Goal: Task Accomplishment & Management: Complete application form

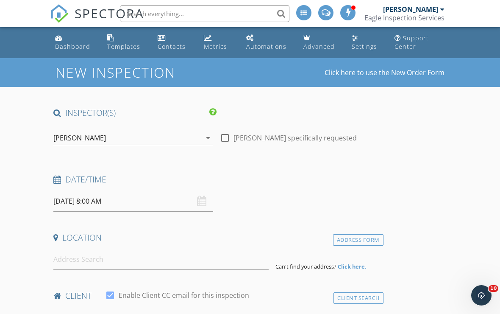
click at [288, 244] on div "Location" at bounding box center [216, 240] width 333 height 17
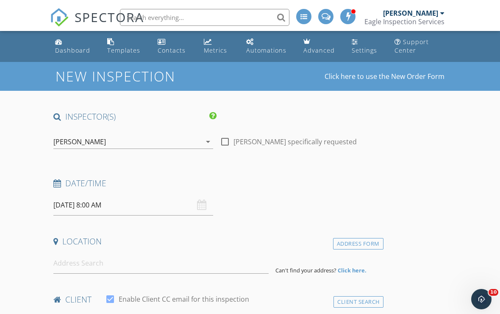
scroll to position [7, 0]
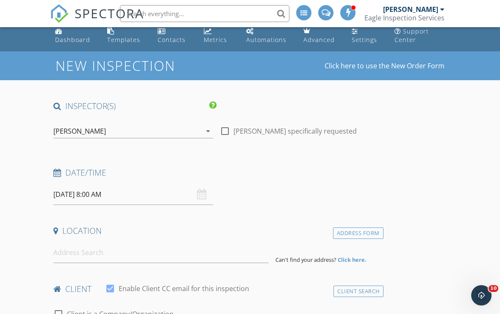
click at [298, 177] on h4 "Date/Time" at bounding box center [216, 172] width 327 height 11
click at [208, 189] on input "[DATE] 8:00 AM" at bounding box center [133, 194] width 160 height 21
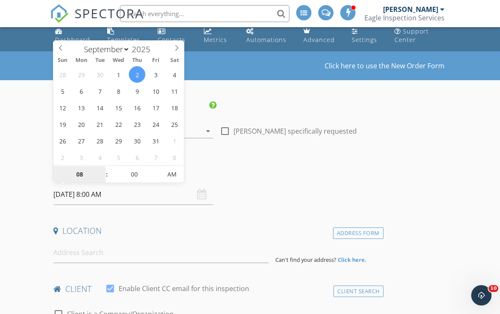
select select "9"
type input "[DATE] 8:00 AM"
click at [86, 174] on input "08" at bounding box center [79, 174] width 52 height 17
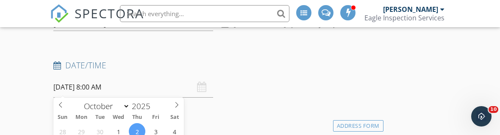
scroll to position [278, 0]
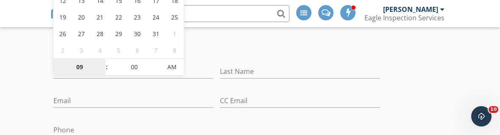
type input "09"
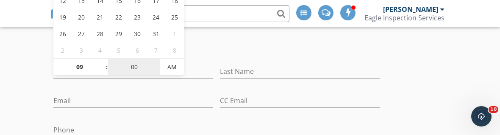
click at [140, 73] on input "00" at bounding box center [134, 67] width 52 height 17
type input "[DATE] 9:00 AM"
type input "30"
type input "[DATE] 9:30 AM"
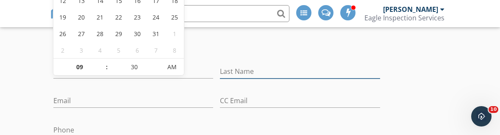
click at [342, 64] on input "Last Name" at bounding box center [300, 71] width 160 height 14
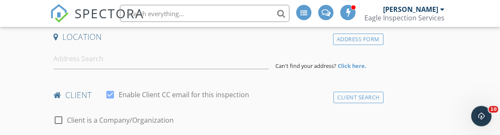
scroll to position [197, 0]
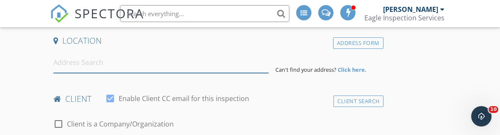
click at [121, 69] on input at bounding box center [160, 62] width 215 height 21
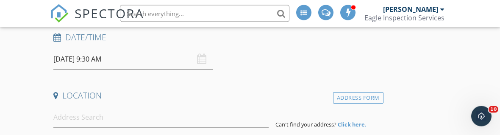
click at [207, 57] on input "[DATE] 9:30 AM" at bounding box center [133, 59] width 160 height 21
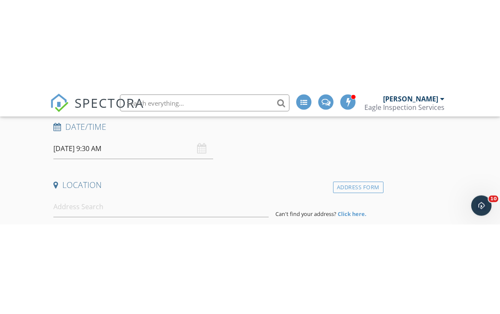
scroll to position [142, 0]
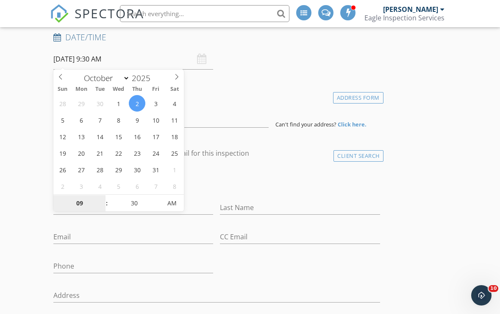
click at [87, 203] on input "09" at bounding box center [79, 203] width 52 height 17
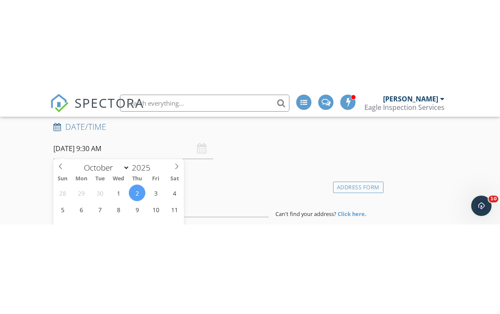
scroll to position [278, 0]
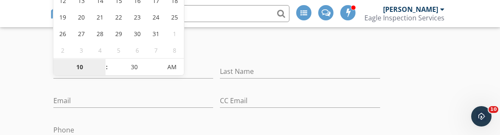
type input "10"
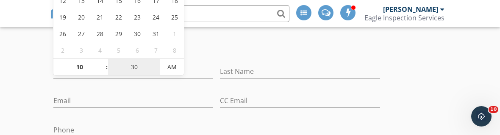
click at [141, 70] on input "30" at bounding box center [134, 67] width 52 height 17
type input "[DATE] 10:30 AM"
type input "00"
type input "[DATE] 10:00 AM"
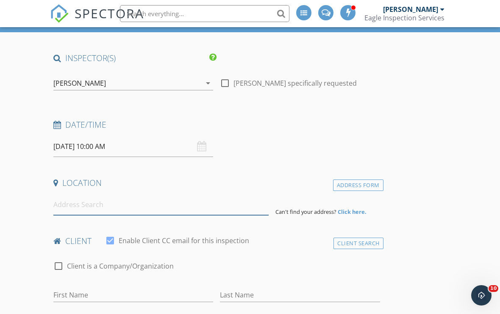
click at [137, 208] on input at bounding box center [160, 204] width 215 height 21
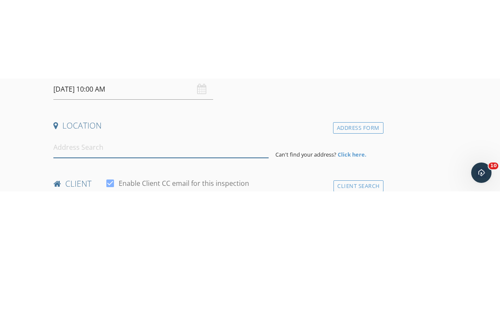
scroll to position [191, 0]
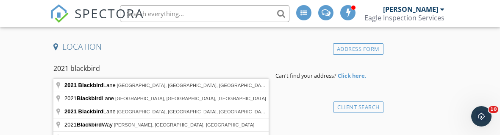
type input "[STREET_ADDRESS]"
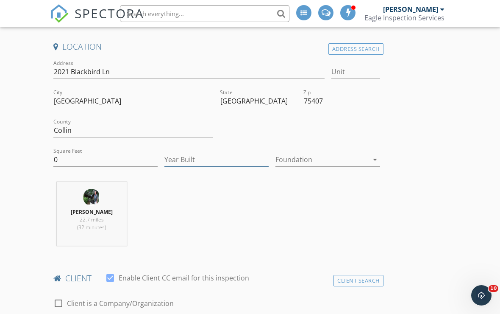
click at [208, 161] on input "Year Built" at bounding box center [216, 160] width 104 height 14
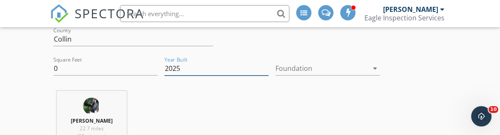
type input "2025"
click at [342, 71] on div at bounding box center [321, 68] width 92 height 14
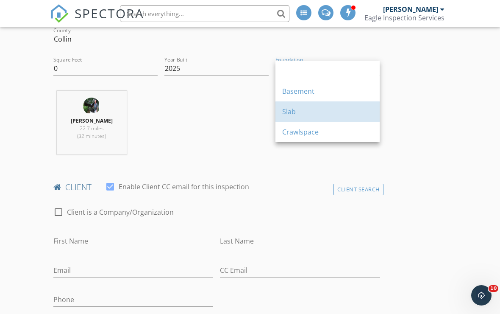
click at [308, 108] on div "Slab" at bounding box center [327, 111] width 91 height 10
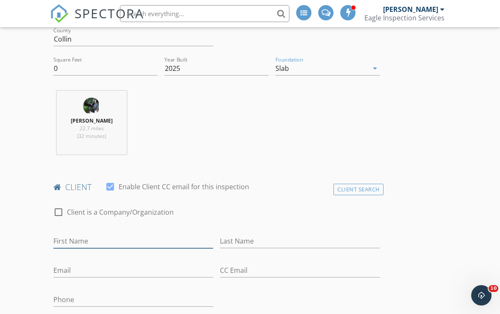
click at [80, 243] on input "First Name" at bounding box center [133, 241] width 160 height 14
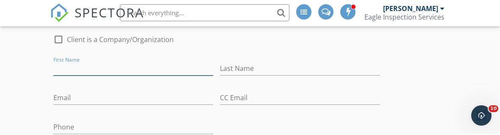
scroll to position [454, 0]
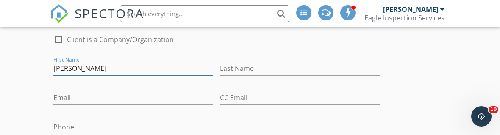
type input "[PERSON_NAME]"
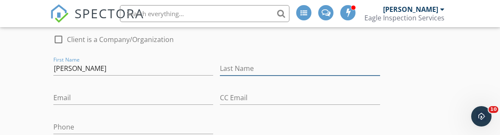
click at [274, 70] on input "Last Name" at bounding box center [300, 68] width 160 height 14
type input "[PERSON_NAME]"
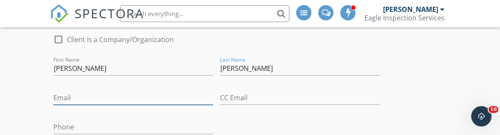
click at [129, 91] on input "Email" at bounding box center [133, 98] width 160 height 14
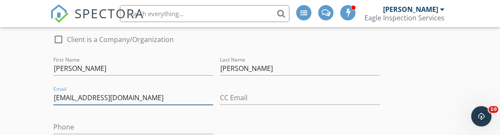
scroll to position [467, 0]
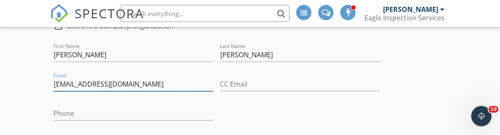
type input "Danielppeters@yahoo.com"
click at [272, 104] on div "check_box_outline_blank Client is a Company/Organization First Name Daniel Last…" at bounding box center [216, 133] width 333 height 241
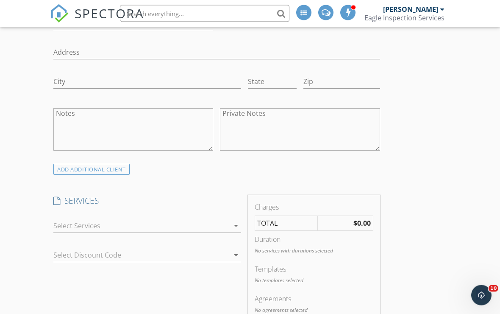
scroll to position [558, 0]
click at [236, 223] on icon "arrow_drop_down" at bounding box center [236, 225] width 10 height 10
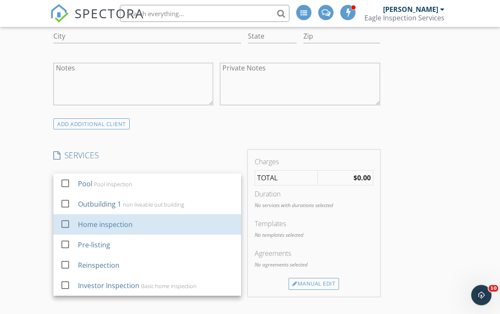
scroll to position [603, 0]
click at [131, 228] on div "Home inspection" at bounding box center [156, 224] width 156 height 17
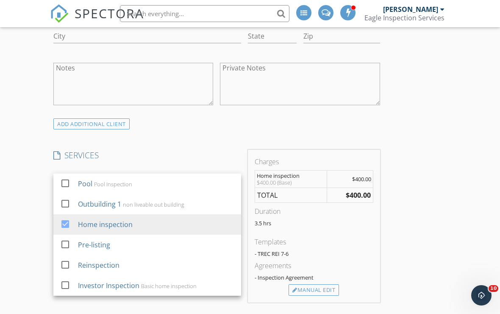
click at [324, 288] on div "Manual Edit" at bounding box center [314, 290] width 50 height 12
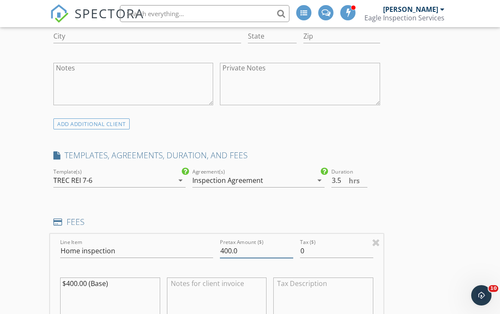
click at [254, 249] on input "400.0" at bounding box center [256, 251] width 73 height 14
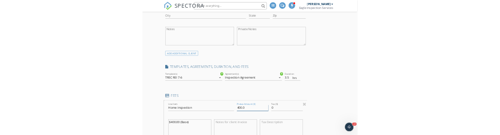
scroll to position [785, 0]
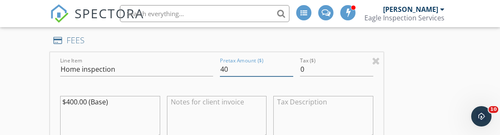
type input "4"
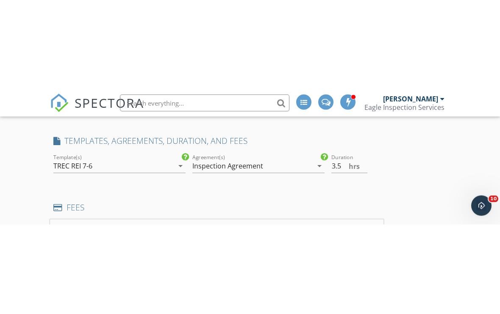
scroll to position [694, 0]
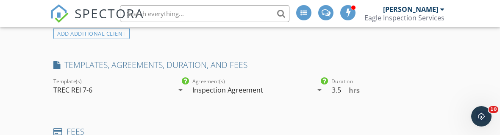
type input "375.00"
click at [360, 90] on input "3.5" at bounding box center [349, 90] width 36 height 14
type input "3"
type input "2.5"
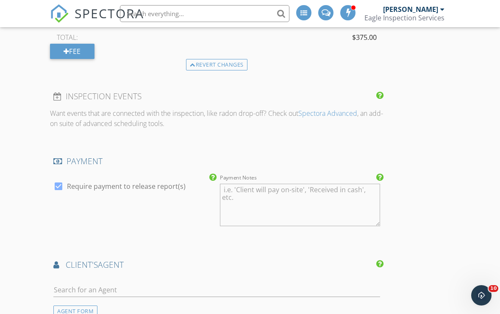
scroll to position [964, 0]
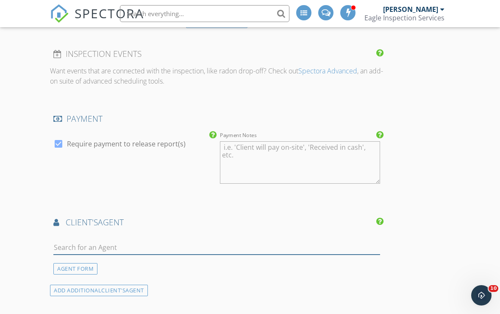
click at [111, 243] on input "text" at bounding box center [216, 247] width 327 height 14
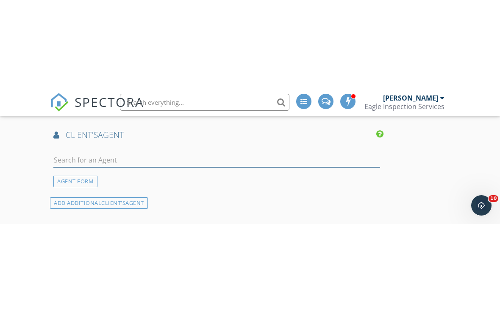
scroll to position [1141, 0]
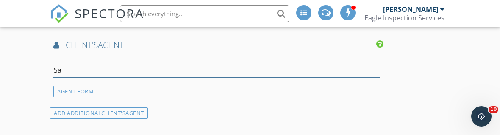
type input "Sav"
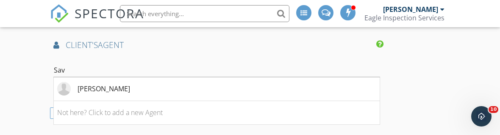
click at [130, 86] on div "Savannah Brunson" at bounding box center [104, 88] width 53 height 10
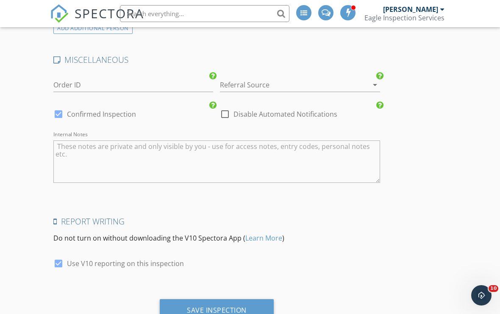
scroll to position [1645, 0]
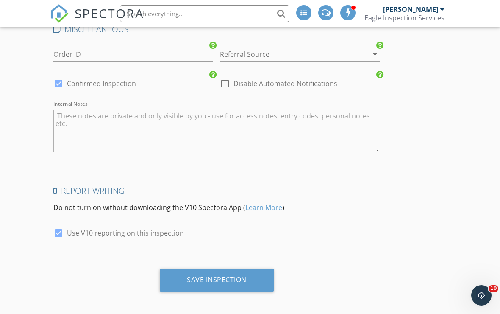
click at [239, 277] on div "Save Inspection" at bounding box center [217, 279] width 60 height 8
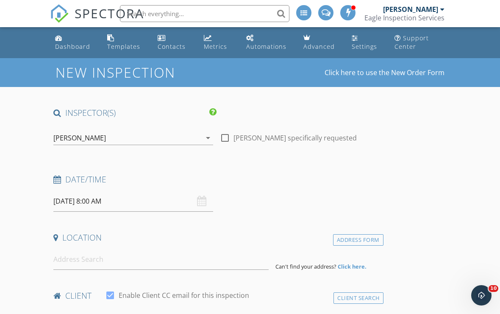
click at [209, 198] on input "[DATE] 8:00 AM" at bounding box center [133, 201] width 160 height 21
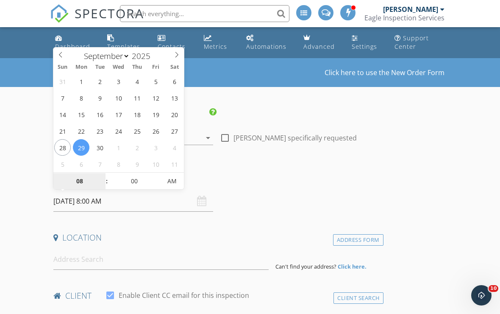
select select "9"
type input "[DATE] 8:00 AM"
click at [90, 180] on input "08" at bounding box center [79, 181] width 52 height 17
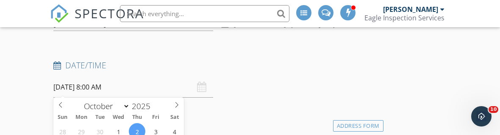
scroll to position [278, 0]
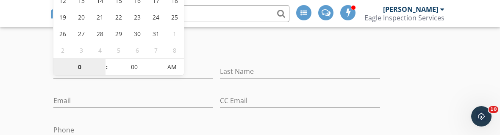
type input "01"
type input "10/02/2025 1:00 PM"
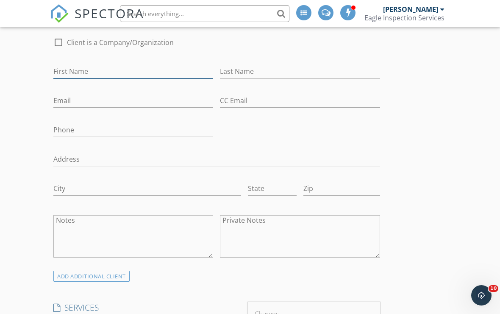
click at [108, 72] on input "First Name" at bounding box center [133, 71] width 160 height 14
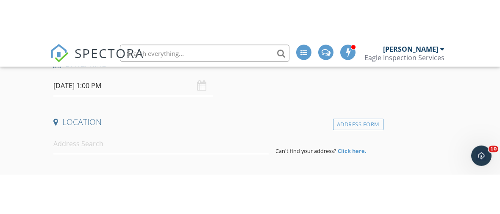
scroll to position [153, 0]
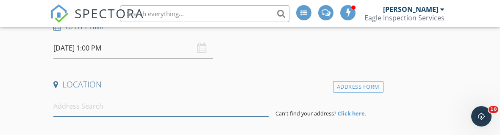
click at [173, 103] on input at bounding box center [160, 106] width 215 height 21
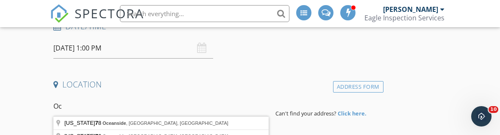
type input "O"
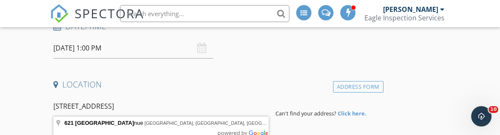
type input "621 Prairie Look Avenue, Waxahachie, TX, USA"
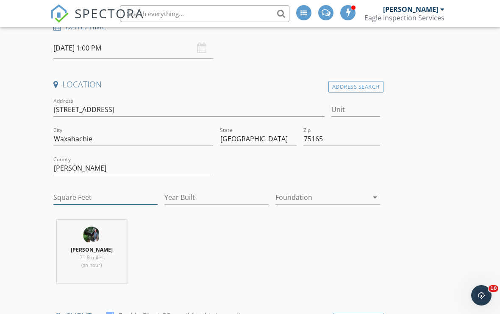
click at [105, 193] on input "Square Feet" at bounding box center [105, 197] width 104 height 14
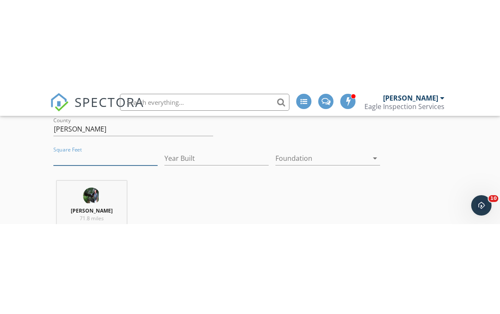
scroll to position [282, 0]
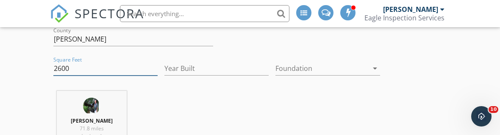
type input "2600"
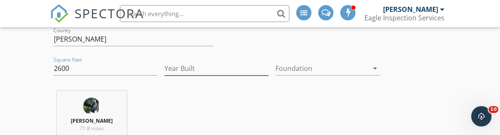
click at [228, 70] on input "Year Built" at bounding box center [216, 68] width 104 height 14
type input "2024"
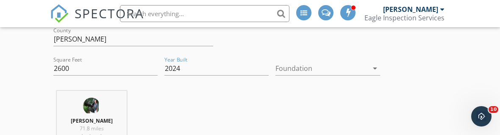
click at [375, 67] on icon "arrow_drop_down" at bounding box center [375, 68] width 10 height 10
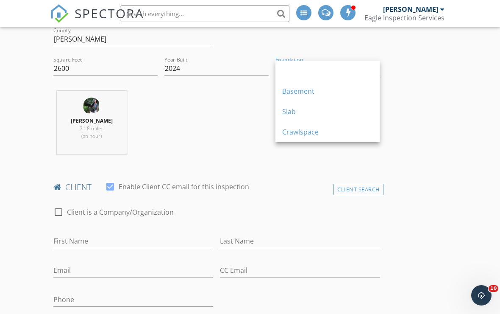
click at [296, 117] on div "Slab" at bounding box center [327, 111] width 91 height 20
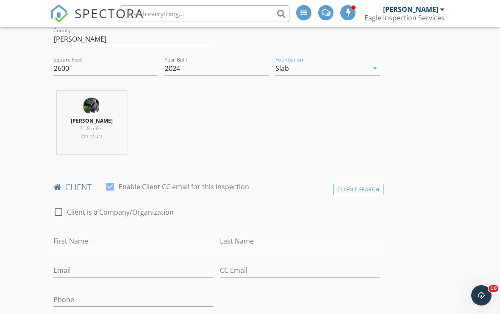
click at [133, 229] on div "First Name" at bounding box center [133, 243] width 160 height 28
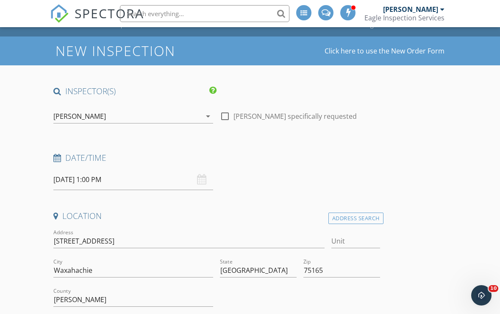
scroll to position [0, 0]
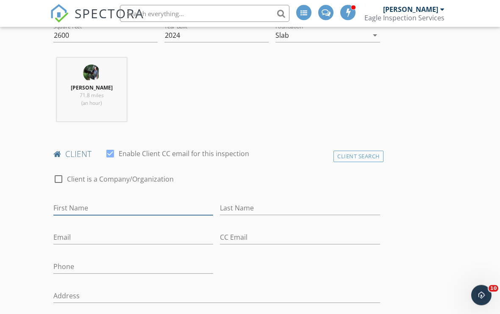
click at [94, 208] on input "First Name" at bounding box center [133, 208] width 160 height 14
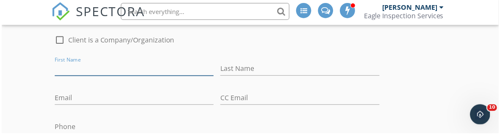
scroll to position [454, 0]
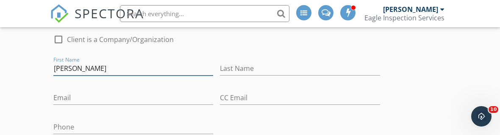
type input "Evan"
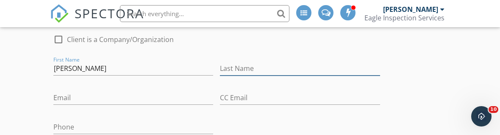
click at [286, 71] on input "Last Name" at bounding box center [300, 68] width 160 height 14
type input "White"
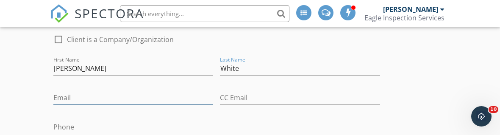
click at [106, 101] on input "Email" at bounding box center [133, 98] width 160 height 14
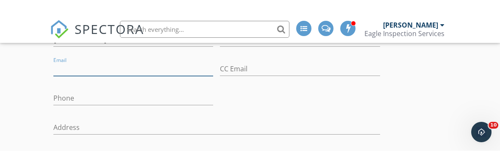
scroll to position [498, 0]
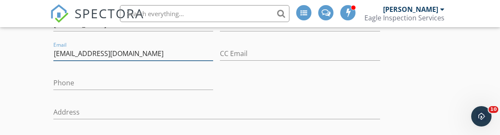
type input "Ocranside760mp@yahoo.com"
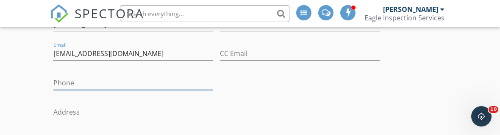
click at [141, 81] on input "Phone" at bounding box center [133, 83] width 160 height 14
type input "760-707-8393"
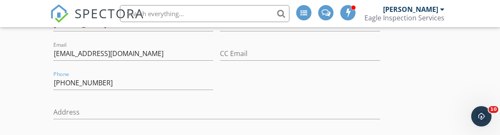
click at [268, 100] on div "Address" at bounding box center [216, 114] width 327 height 28
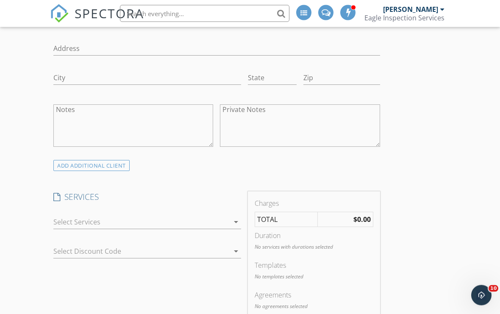
scroll to position [562, 0]
click at [239, 218] on icon "arrow_drop_down" at bounding box center [236, 221] width 10 height 10
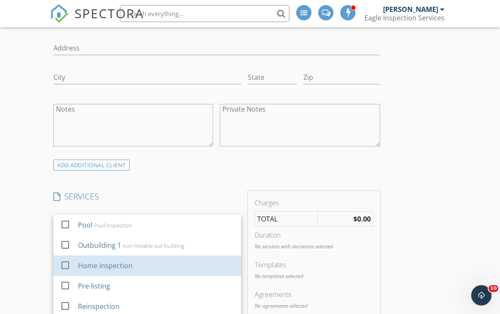
click at [126, 267] on div "Home inspection" at bounding box center [105, 265] width 55 height 10
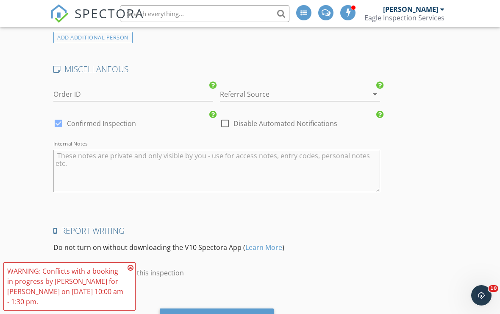
scroll to position [1307, 0]
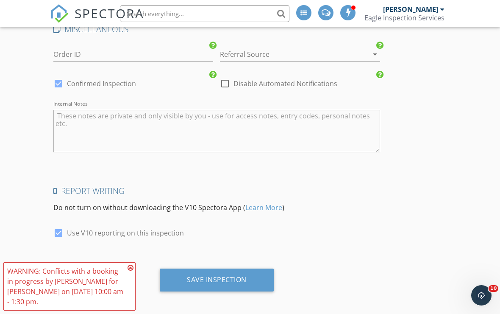
click at [225, 278] on div "Save Inspection" at bounding box center [217, 279] width 60 height 8
